Goal: Check status: Check status

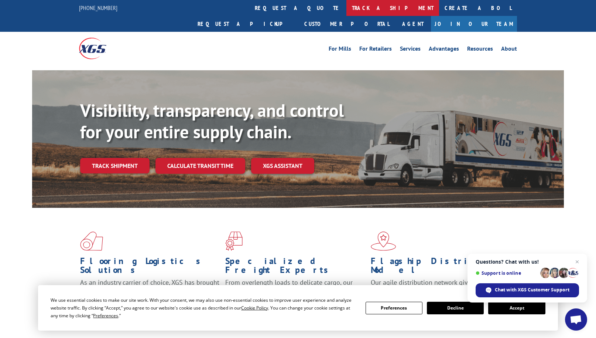
click at [346, 6] on link "track a shipment" at bounding box center [392, 8] width 93 height 16
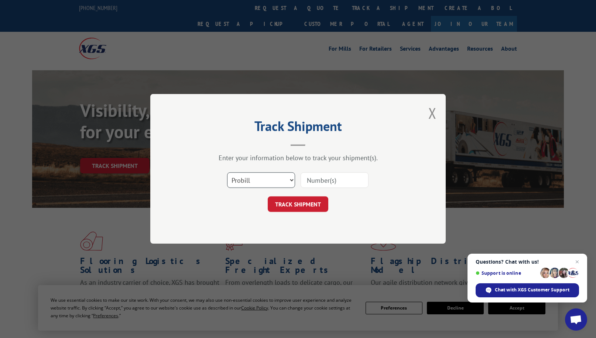
click at [289, 181] on select "Select category... Probill BOL PO" at bounding box center [261, 180] width 68 height 16
select select "bol"
click at [227, 172] on select "Select category... Probill BOL PO" at bounding box center [261, 180] width 68 height 16
click at [318, 181] on input at bounding box center [335, 180] width 68 height 16
type input "121313"
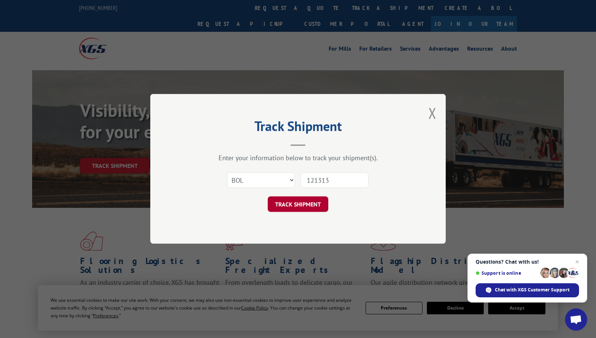
click at [308, 207] on button "TRACK SHIPMENT" at bounding box center [298, 204] width 61 height 16
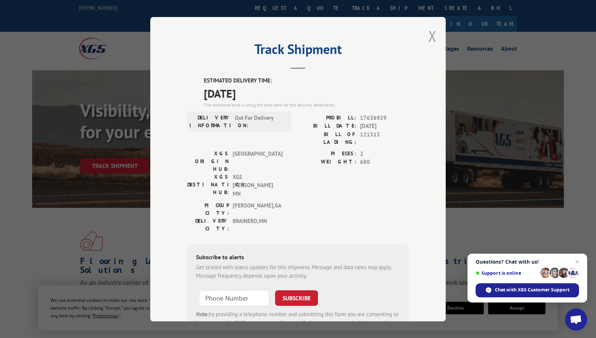
click at [429, 35] on button "Close modal" at bounding box center [432, 36] width 8 height 20
